Goal: Task Accomplishment & Management: Use online tool/utility

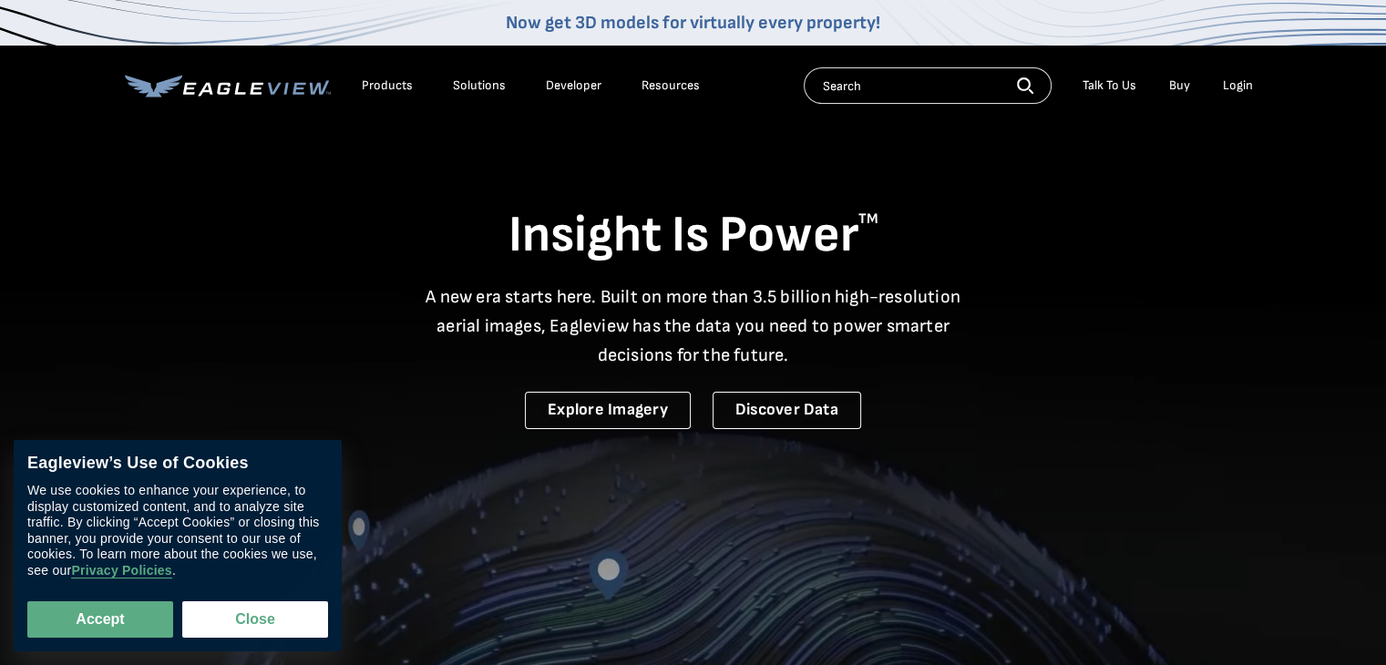
click at [1242, 86] on div "Login" at bounding box center [1238, 85] width 30 height 16
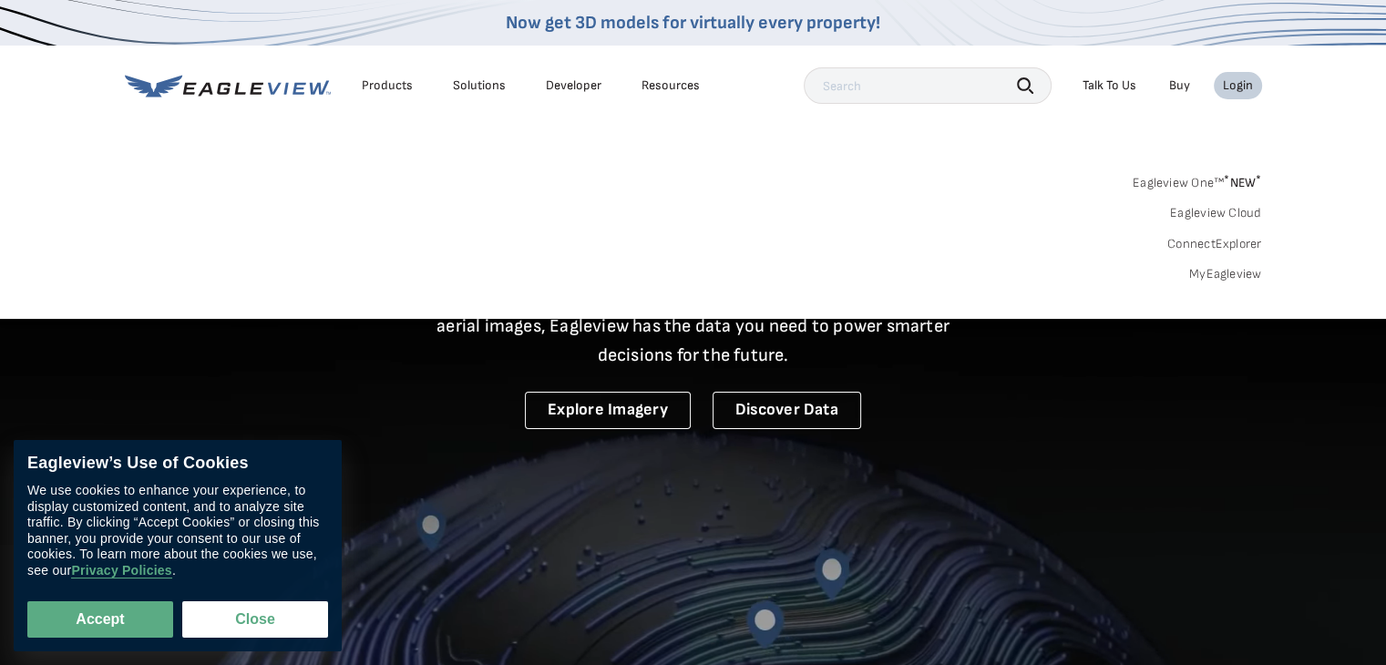
click at [1232, 83] on div "Login" at bounding box center [1238, 85] width 30 height 16
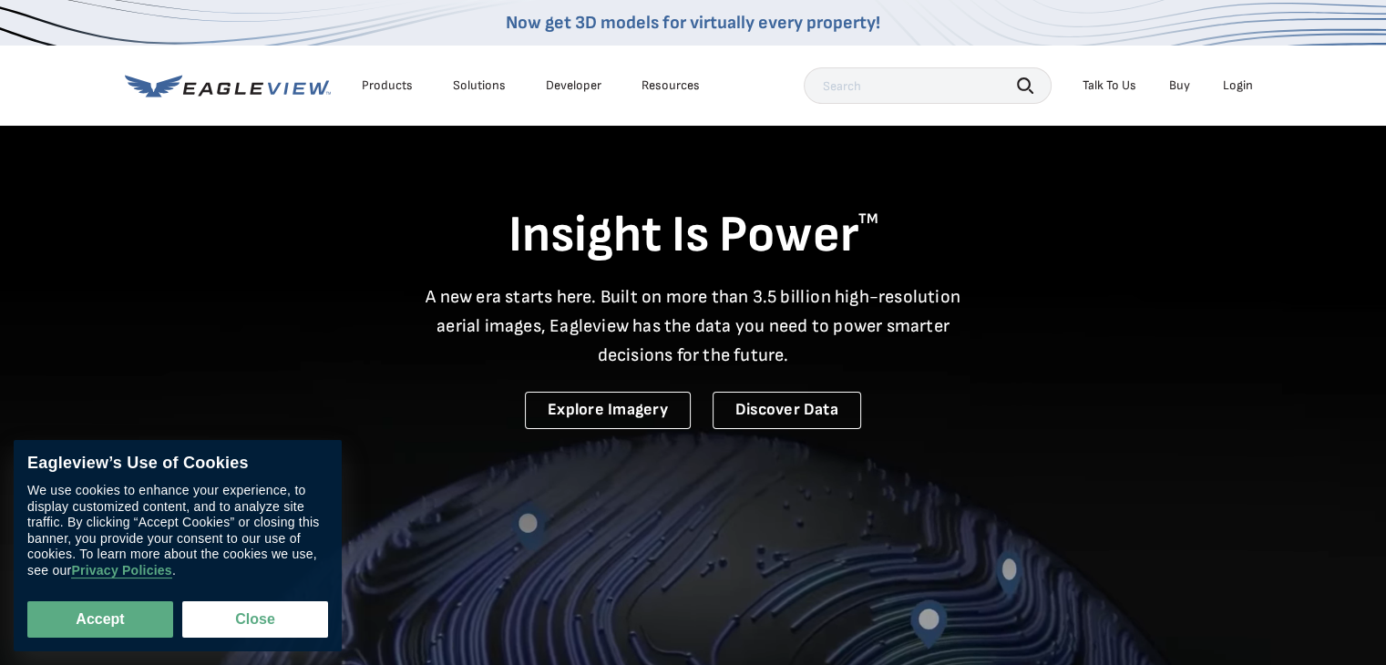
click at [1232, 83] on div "Login" at bounding box center [1238, 85] width 30 height 16
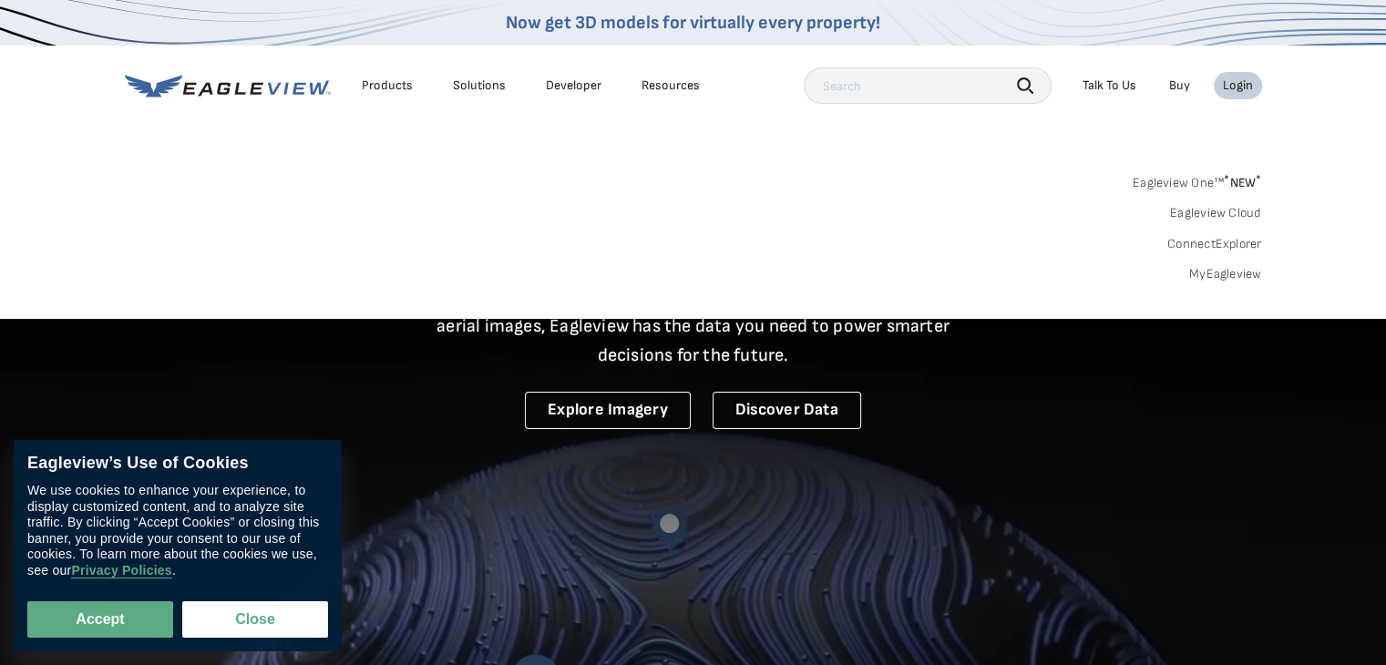
click at [1201, 273] on link "MyEagleview" at bounding box center [1226, 274] width 73 height 16
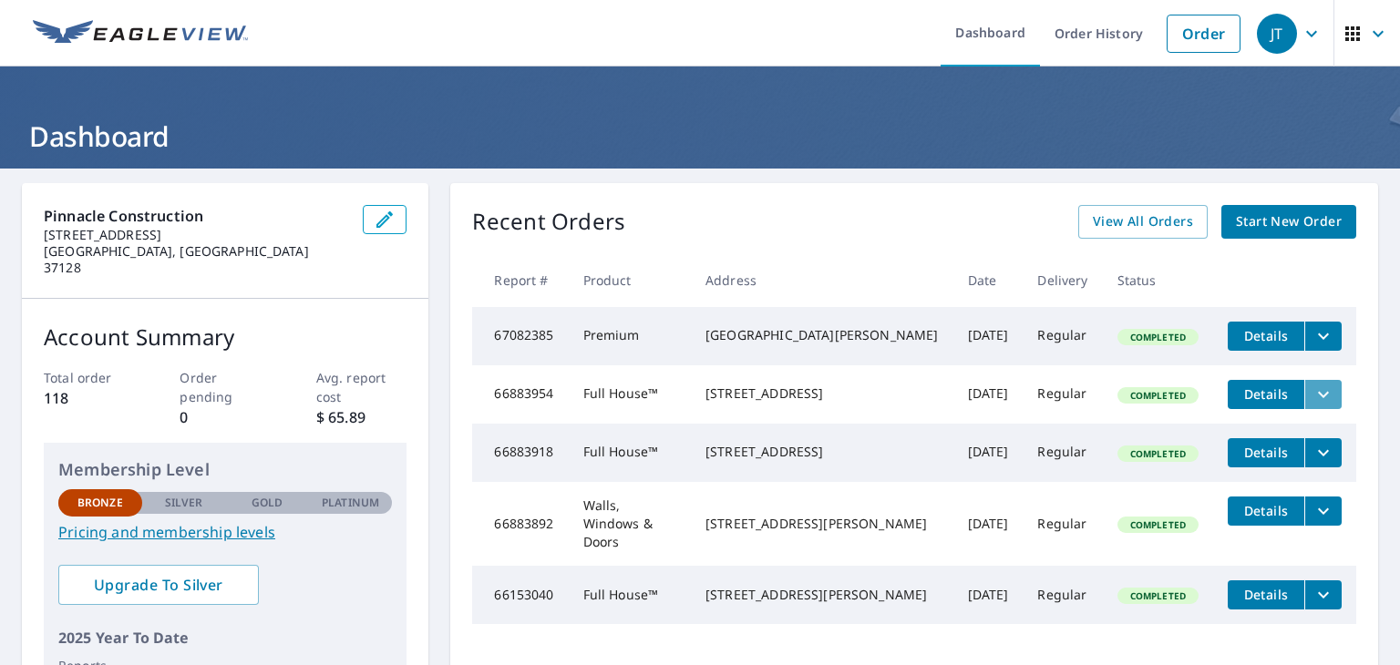
click at [1313, 404] on icon "filesDropdownBtn-66883954" at bounding box center [1324, 395] width 22 height 22
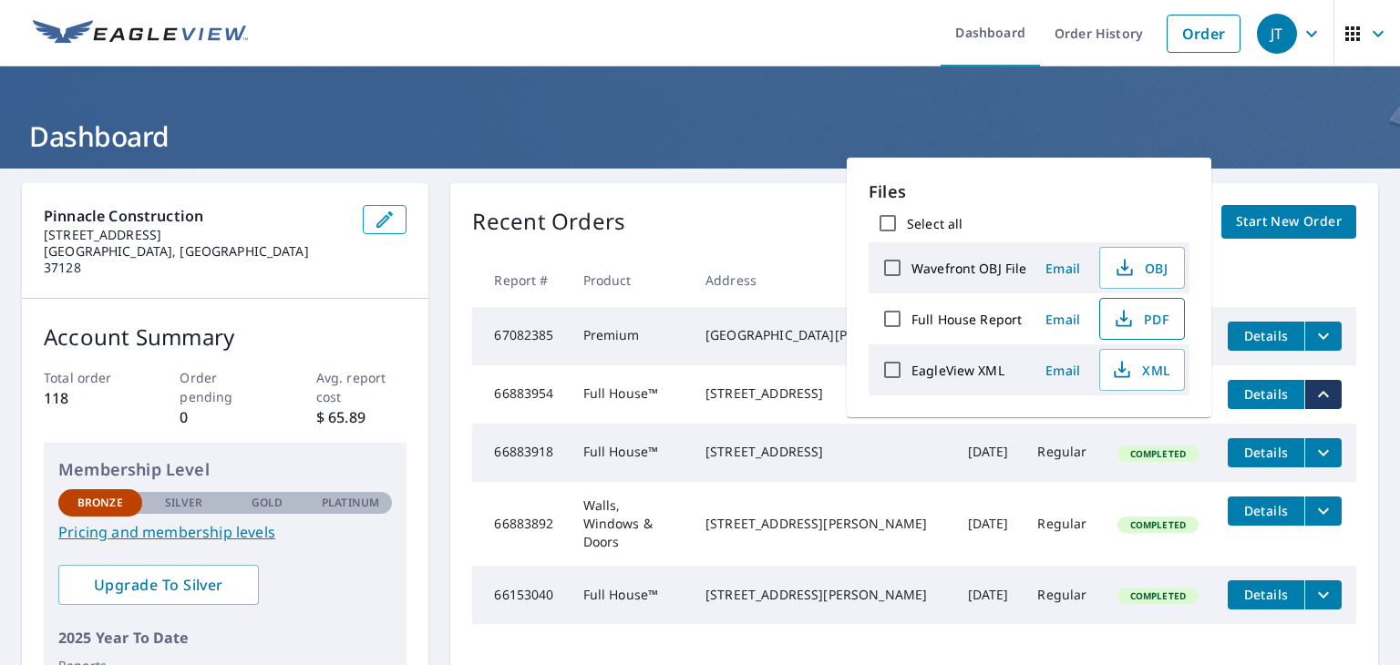
click at [1130, 328] on icon "button" at bounding box center [1124, 319] width 22 height 22
